Goal: Task Accomplishment & Management: Manage account settings

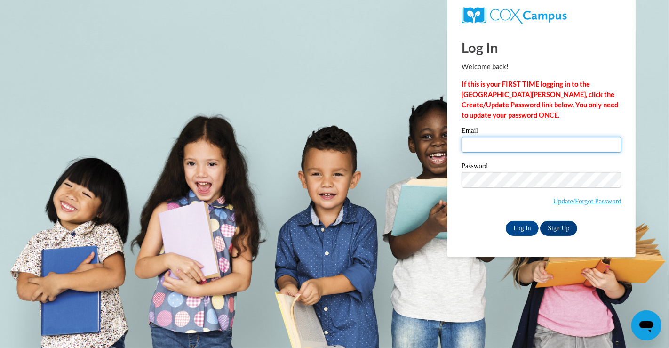
click at [508, 146] on input "Email" at bounding box center [542, 145] width 160 height 16
click at [527, 147] on input "Email" at bounding box center [542, 145] width 160 height 16
click at [631, 129] on div "Log In Welcome back! If this is your FIRST TIME logging in to the NEW Cox Campu…" at bounding box center [542, 142] width 202 height 229
click at [462, 153] on div at bounding box center [462, 153] width 0 height 0
click at [647, 131] on body "Log In Welcome back! If this is your FIRST TIME logging in to the NEW Cox Campu…" at bounding box center [334, 174] width 669 height 348
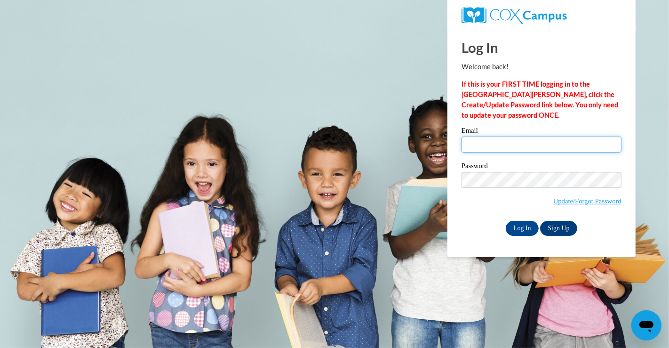
click at [535, 147] on input "Email" at bounding box center [542, 145] width 160 height 16
type input "tsingh@atlantaspeechschool.org"
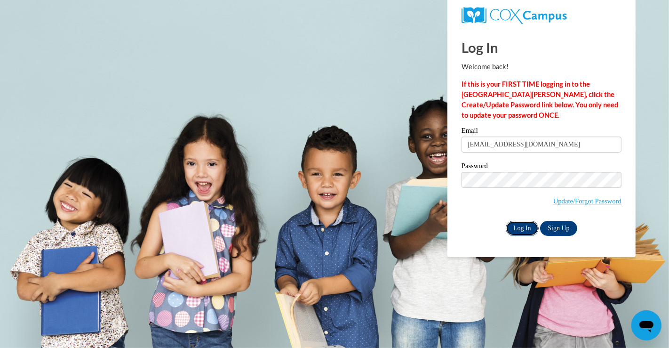
click at [522, 226] on input "Log In" at bounding box center [522, 228] width 33 height 15
